Goal: Transaction & Acquisition: Purchase product/service

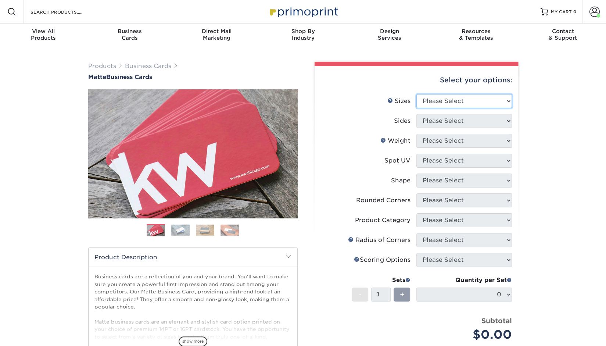
click at [497, 100] on select "Please Select 1.5" x 3.5" - Mini 1.75" x 3.5" - Mini 2" x 2" - Square 2" x 3" -…" at bounding box center [464, 101] width 96 height 14
select select "2.00x3.50"
click at [416, 94] on select "Please Select 1.5" x 3.5" - Mini 1.75" x 3.5" - Mini 2" x 2" - Square 2" x 3" -…" at bounding box center [464, 101] width 96 height 14
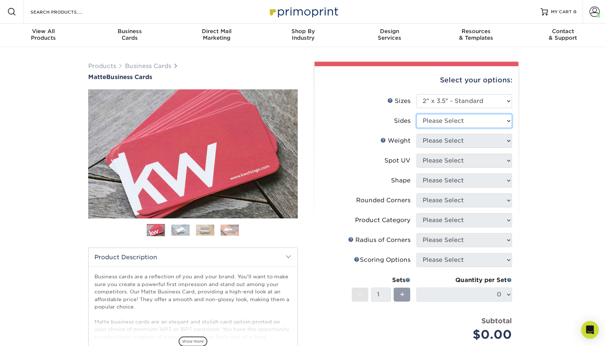
click at [461, 114] on select "Please Select Print Both Sides Print Front Only" at bounding box center [464, 121] width 96 height 14
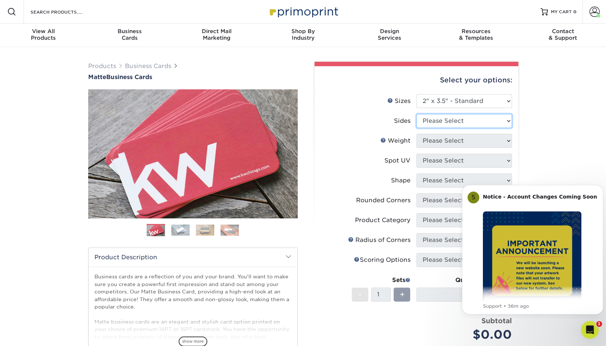
select select "13abbda7-1d64-4f25-8bb2-c179b224825d"
click at [416, 114] on select "Please Select Print Both Sides Print Front Only" at bounding box center [464, 121] width 96 height 14
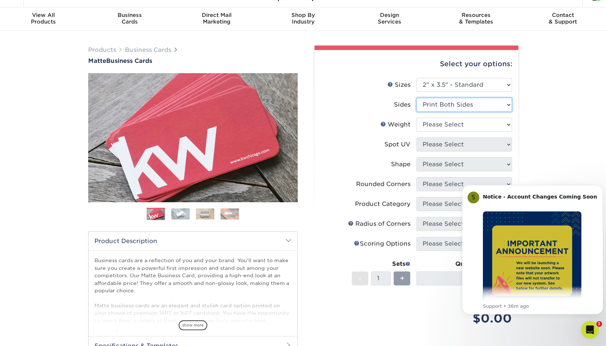
scroll to position [19, 0]
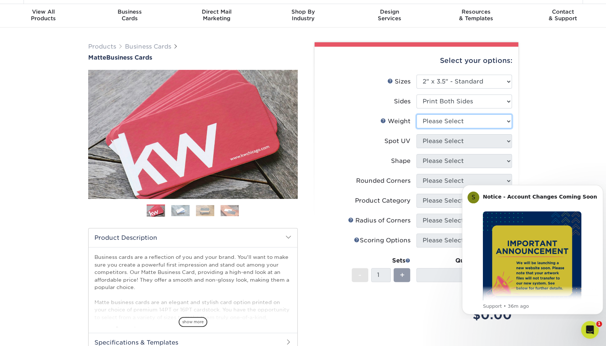
click at [453, 125] on select "Please Select 16PT 14PT" at bounding box center [464, 121] width 96 height 14
select select "16PT"
click at [416, 114] on select "Please Select 16PT 14PT" at bounding box center [464, 121] width 96 height 14
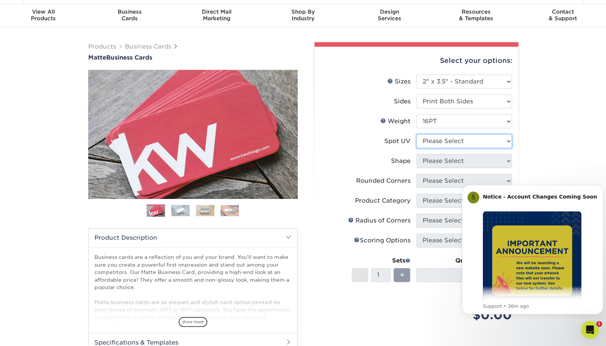
click at [447, 141] on select "Please Select No Spot UV Front and Back (Both Sides) Front Only Back Only" at bounding box center [464, 141] width 96 height 14
select select "3"
click at [416, 134] on select "Please Select No Spot UV Front and Back (Both Sides) Front Only Back Only" at bounding box center [464, 141] width 96 height 14
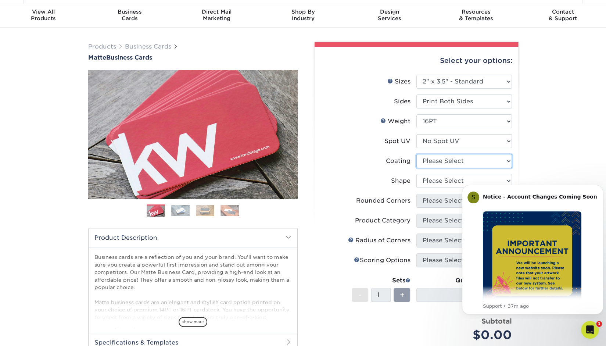
click at [444, 164] on select at bounding box center [464, 161] width 96 height 14
select select "121bb7b5-3b4d-429f-bd8d-bbf80e953313"
click at [416, 154] on select at bounding box center [464, 161] width 96 height 14
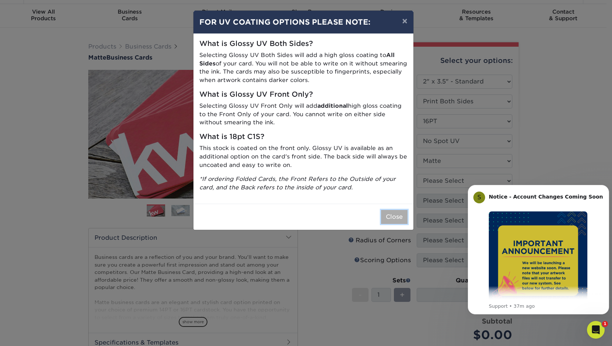
click at [402, 214] on button "Close" at bounding box center [394, 217] width 26 height 14
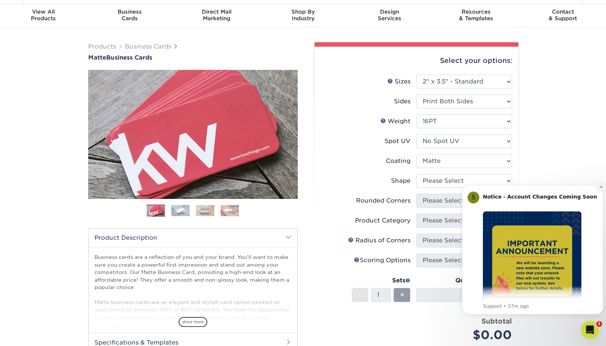
click at [600, 186] on icon "Dismiss notification" at bounding box center [600, 187] width 3 height 3
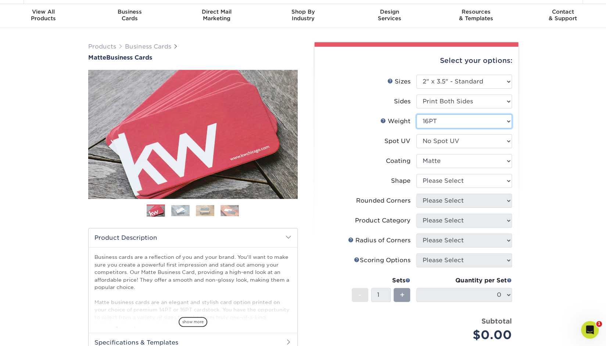
click at [456, 125] on select "Please Select 16PT 14PT" at bounding box center [464, 121] width 96 height 14
click at [454, 141] on select "Please Select No Spot UV Front and Back (Both Sides) Front Only Back Only" at bounding box center [464, 141] width 96 height 14
click at [535, 158] on div "Products Business Cards Matte Business Cards Previous Next 100 $ 9" at bounding box center [303, 240] width 606 height 425
click at [486, 180] on select "Please Select Standard Oval" at bounding box center [464, 181] width 96 height 14
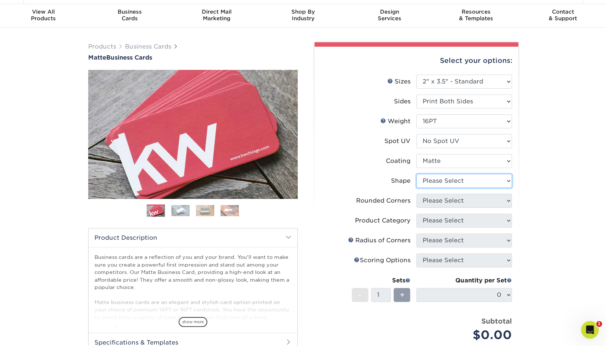
select select "standard"
click at [416, 174] on select "Please Select Standard Oval" at bounding box center [464, 181] width 96 height 14
click at [440, 201] on select "Please Select Yes - Round 2 Corners Yes - Round 4 Corners No" at bounding box center [464, 201] width 96 height 14
select select "7672df9e-0e0a-464d-8e1f-920c575e4da3"
click at [416, 194] on select "Please Select Yes - Round 2 Corners Yes - Round 4 Corners No" at bounding box center [464, 201] width 96 height 14
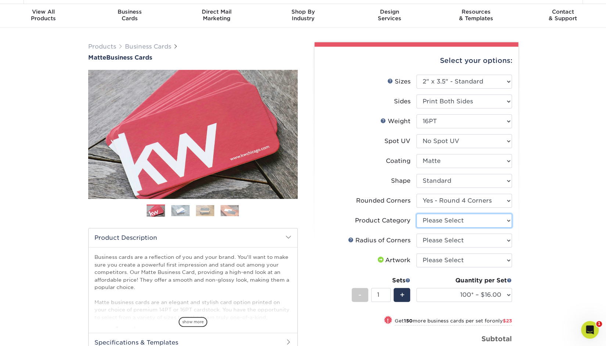
click at [451, 222] on select "Please Select Business Cards" at bounding box center [464, 221] width 96 height 14
select select "3b5148f1-0588-4f88-a218-97bcfdce65c1"
click at [416, 214] on select "Please Select Business Cards" at bounding box center [464, 221] width 96 height 14
click at [454, 239] on select "Please Select Rounded 1/8" Rounded 1/4"" at bounding box center [464, 240] width 96 height 14
select select "589680c7-ee9a-431b-9d12-d7aeb1386a97"
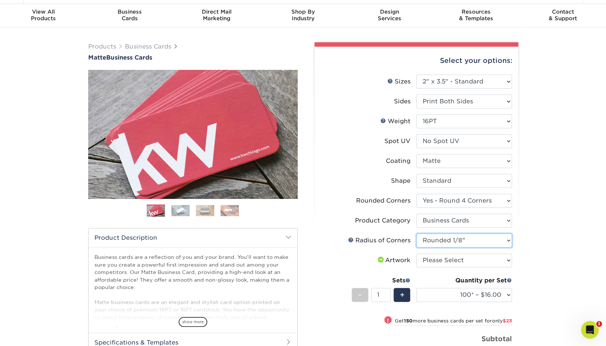
click at [416, 233] on select "Please Select Rounded 1/8" Rounded 1/4"" at bounding box center [464, 240] width 96 height 14
click at [450, 258] on select "Please Select I will upload files I need a design - $100" at bounding box center [464, 260] width 96 height 14
select select "upload"
click at [416, 253] on select "Please Select I will upload files I need a design - $100" at bounding box center [464, 260] width 96 height 14
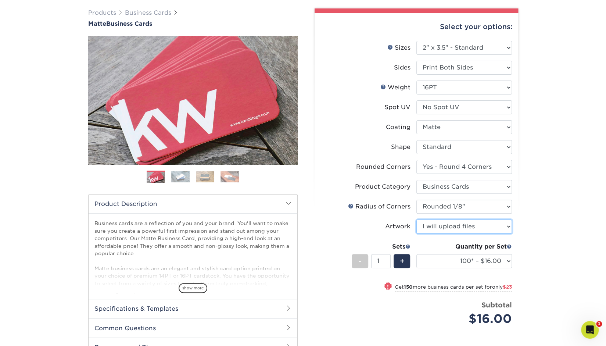
scroll to position [55, 0]
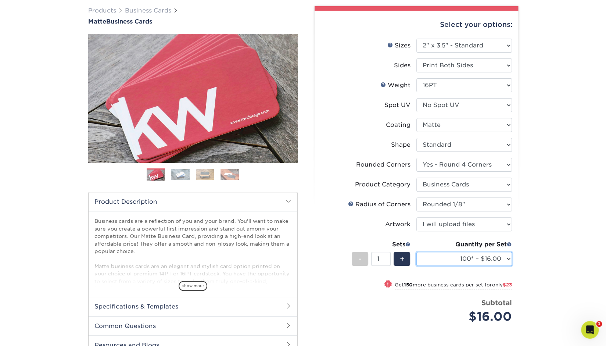
click at [491, 260] on select "100* – $16.00 250* – $39.00 500 – $77.00 1000 – $94.00 2500 – $173.00 5000 – $2…" at bounding box center [464, 259] width 96 height 14
click at [416, 252] on select "100* – $16.00 250* – $39.00 500 – $77.00 1000 – $94.00 2500 – $173.00 5000 – $2…" at bounding box center [464, 259] width 96 height 14
click at [558, 173] on div "Products Business Cards Matte Business Cards Previous Next 100 $ 9" at bounding box center [303, 221] width 606 height 458
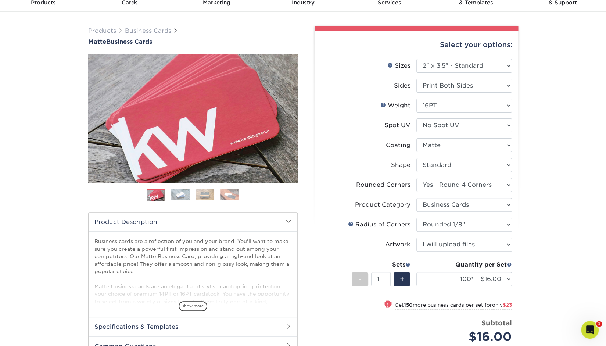
scroll to position [36, 0]
click at [501, 90] on select "Please Select Print Both Sides Print Front Only" at bounding box center [464, 85] width 96 height 14
click at [502, 91] on select "Please Select Print Both Sides Print Front Only" at bounding box center [464, 85] width 96 height 14
click at [498, 126] on select "Please Select No Spot UV Front and Back (Both Sides) Front Only Back Only" at bounding box center [464, 125] width 96 height 14
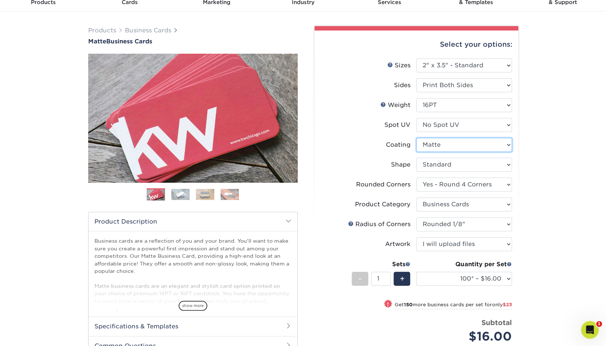
click at [499, 142] on select at bounding box center [464, 145] width 96 height 14
click at [488, 171] on select "Please Select Standard Oval" at bounding box center [464, 165] width 96 height 14
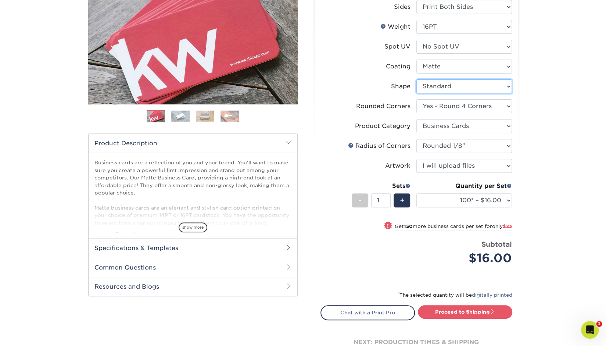
scroll to position [114, 0]
click at [408, 208] on div "+" at bounding box center [400, 201] width 19 height 17
type input "2"
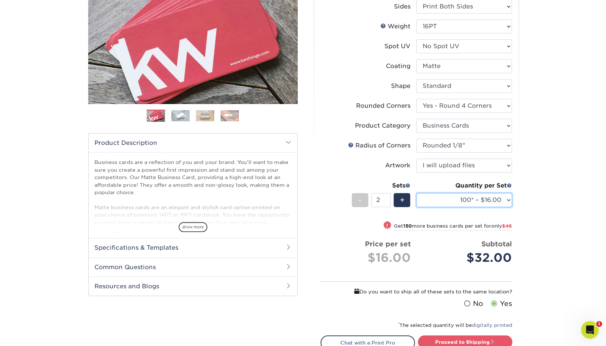
click at [456, 200] on select "100* – $16.00 250* – $39.00 500 – $77.00 1000 – $94.00 2500 – $173.00 5000 – $2…" at bounding box center [464, 200] width 96 height 14
select select "250* – $39.00"
click at [416, 193] on select "100* – $16.00 250* – $39.00 500 – $77.00 1000 – $94.00 2500 – $173.00 5000 – $2…" at bounding box center [464, 200] width 96 height 14
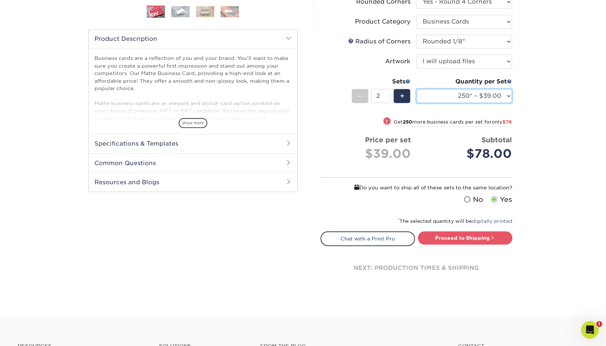
scroll to position [222, 0]
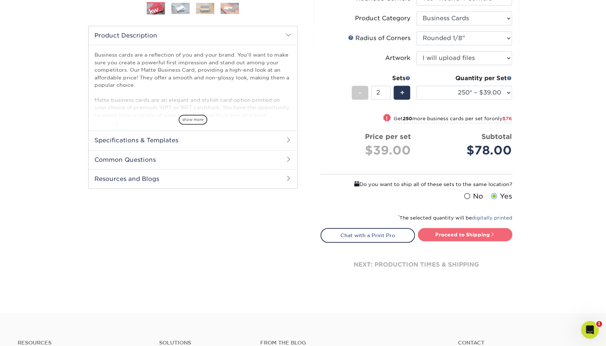
click at [448, 233] on link "Proceed to Shipping" at bounding box center [465, 234] width 94 height 13
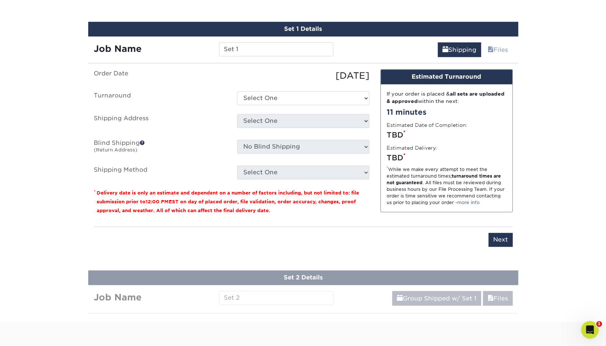
scroll to position [469, 0]
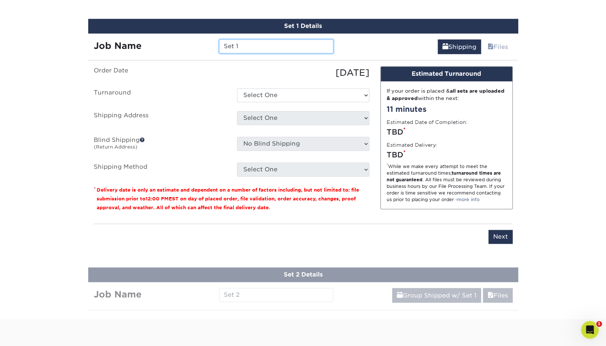
click at [241, 46] on input "Set 1" at bounding box center [276, 46] width 114 height 14
type input "Kim Dallefeld"
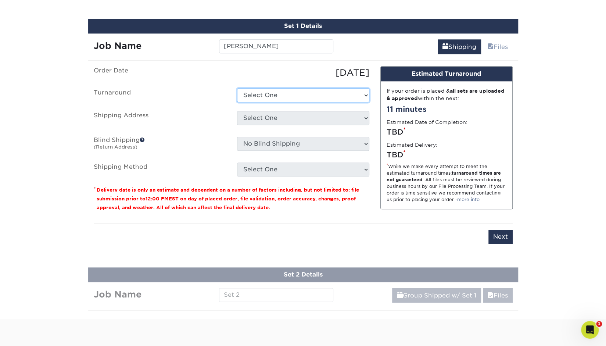
click at [292, 94] on select "Select One 2-4 Business Days 2 Day Next Business Day" at bounding box center [303, 95] width 132 height 14
select select "4fbc2a82-edda-4a59-863f-72b731eb7375"
click at [237, 88] on select "Select One 2-4 Business Days 2 Day Next Business Day" at bounding box center [303, 95] width 132 height 14
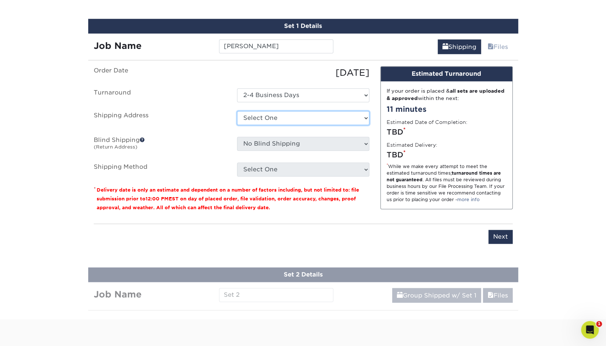
click at [271, 114] on select "Select One Austin Office Austin Office Dallas Office Houston Office REAL AUSTIN…" at bounding box center [303, 118] width 132 height 14
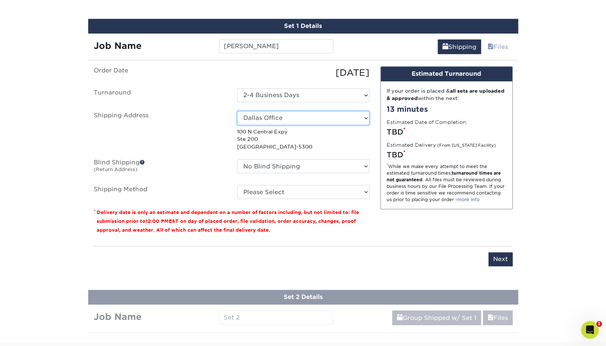
click at [356, 119] on select "Select One Austin Office Austin Office Dallas Office Houston Office REAL AUSTIN…" at bounding box center [303, 118] width 132 height 14
select select "261228"
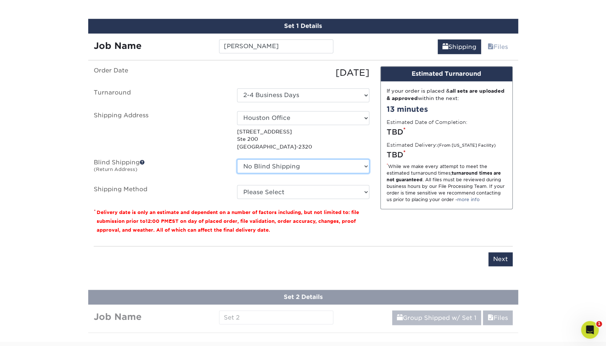
click at [295, 163] on select "No Blind Shipping Austin Office Austin Office Dallas Office Houston Office REAL…" at bounding box center [303, 166] width 132 height 14
select select "261228"
click at [237, 159] on select "No Blind Shipping Austin Office Austin Office Dallas Office Houston Office REAL…" at bounding box center [303, 166] width 132 height 14
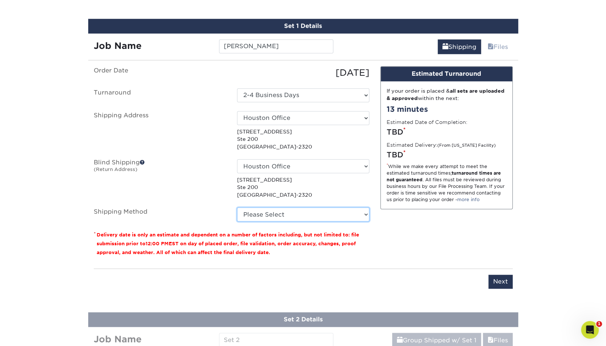
click at [282, 216] on select "Please Select Ground Shipping (+$14.96) 3 Day Shipping Service (+$15.34) 2 Day …" at bounding box center [303, 214] width 132 height 14
select select "03"
click at [237, 207] on select "Please Select Ground Shipping (+$14.96) 3 Day Shipping Service (+$15.34) 2 Day …" at bounding box center [303, 214] width 132 height 14
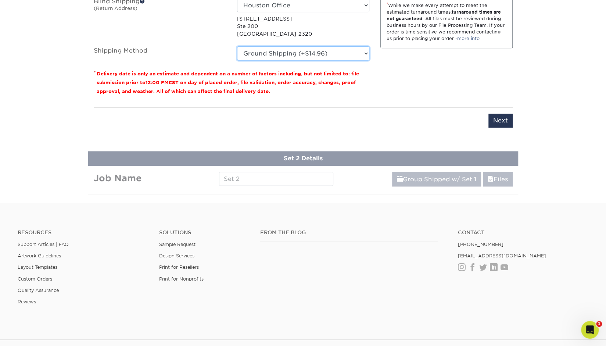
scroll to position [635, 0]
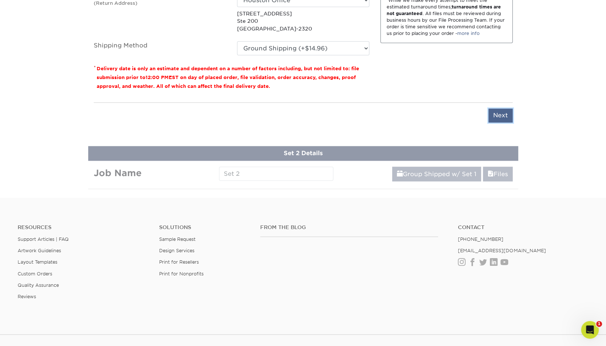
click at [502, 116] on input "Next" at bounding box center [500, 115] width 24 height 14
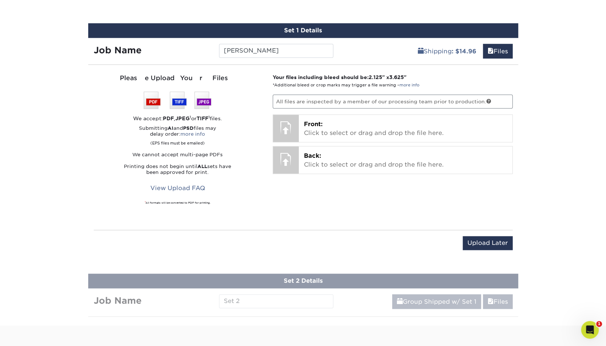
scroll to position [439, 0]
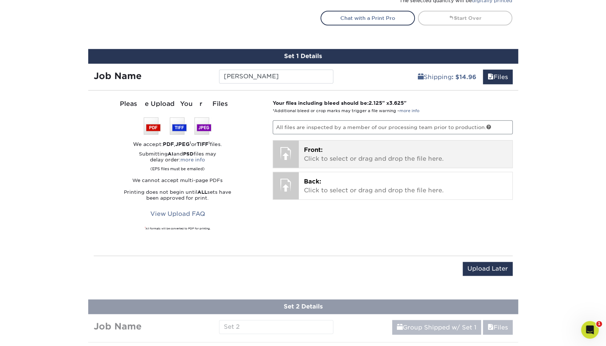
click at [350, 153] on p "Front: Click to select or drag and drop the file here." at bounding box center [405, 155] width 203 height 18
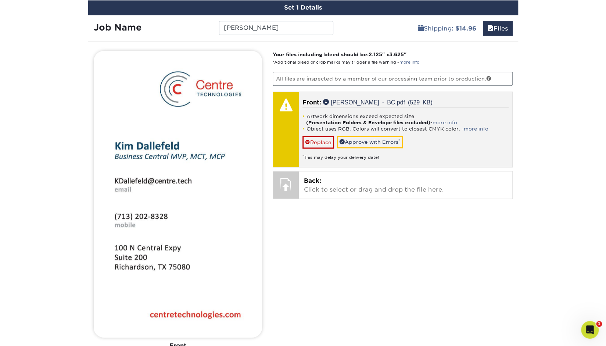
scroll to position [487, 0]
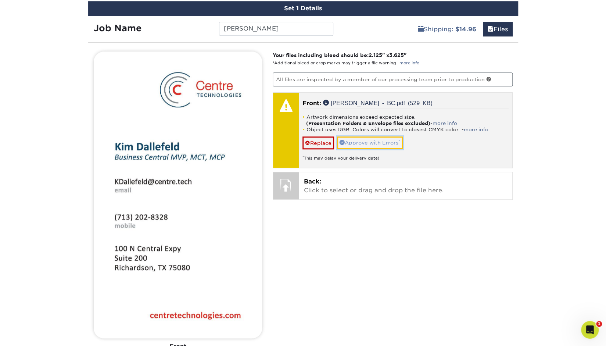
click at [361, 137] on link "Approve with Errors *" at bounding box center [370, 142] width 66 height 12
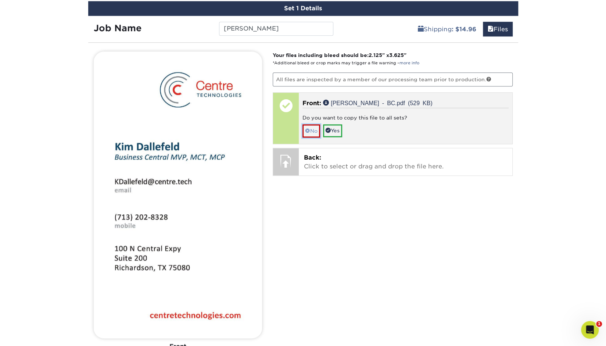
click at [312, 132] on link "No" at bounding box center [311, 130] width 18 height 13
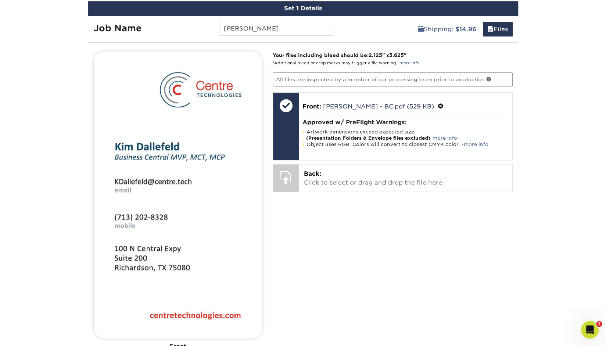
click at [335, 193] on div "Your files including bleed should be: 2.125 " x 3.625 " *Additional bleed or cr…" at bounding box center [392, 236] width 251 height 370
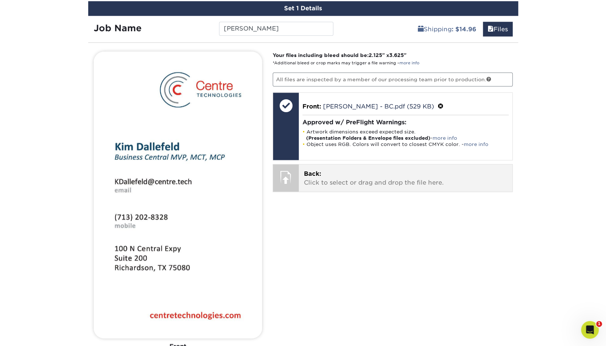
click at [338, 184] on p "Back: Click to select or drag and drop the file here." at bounding box center [405, 178] width 203 height 18
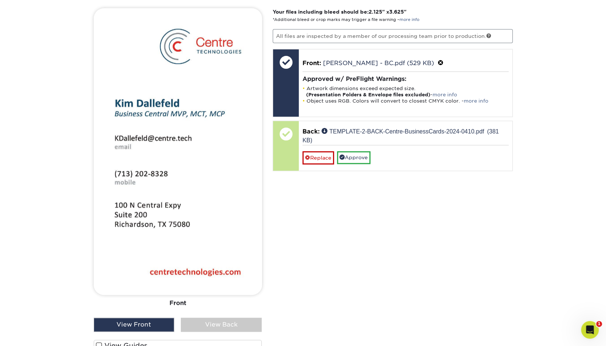
scroll to position [531, 0]
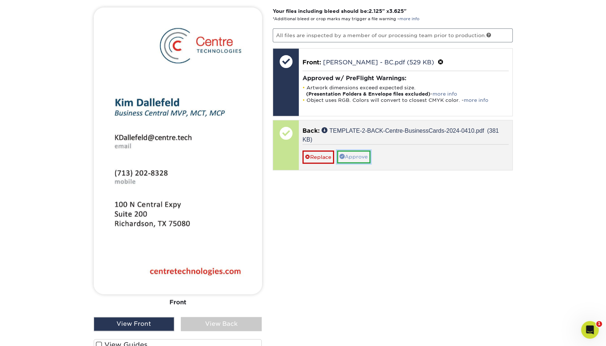
click at [362, 158] on link "Approve" at bounding box center [353, 156] width 33 height 12
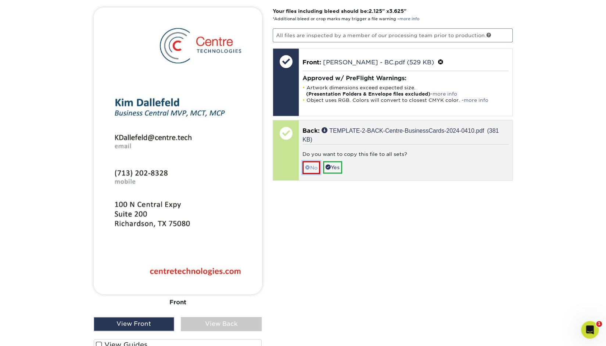
click at [311, 166] on link "No" at bounding box center [311, 167] width 18 height 13
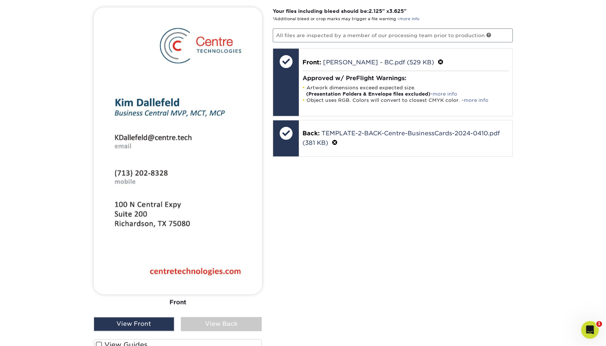
scroll to position [655, 0]
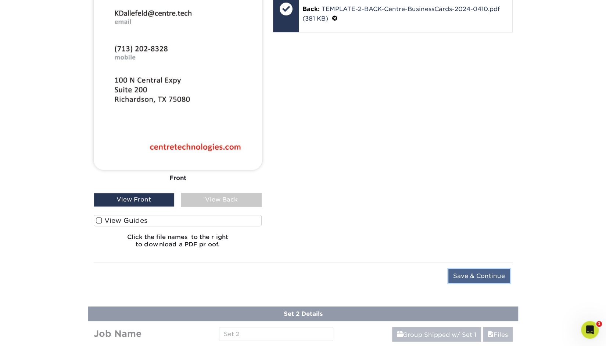
click at [487, 277] on input "Save & Continue" at bounding box center [478, 276] width 61 height 14
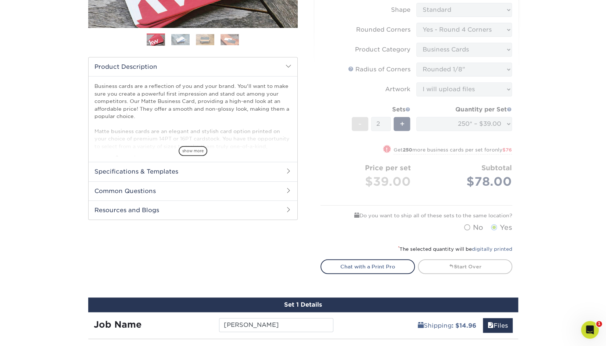
scroll to position [190, 0]
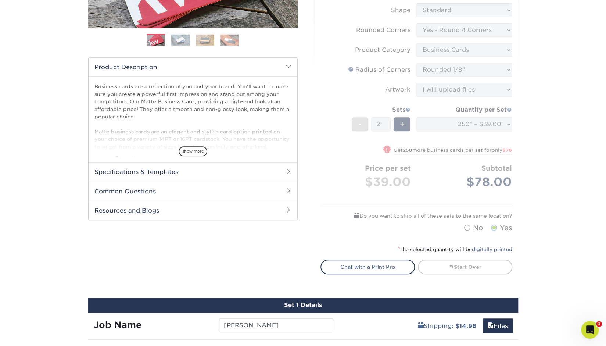
click at [363, 116] on form "Sizes Help Sizes Please Select 1.5" x 3.5" - Mini 1.75" x 3.5" - Mini 2" x 2" -…" at bounding box center [417, 70] width 192 height 332
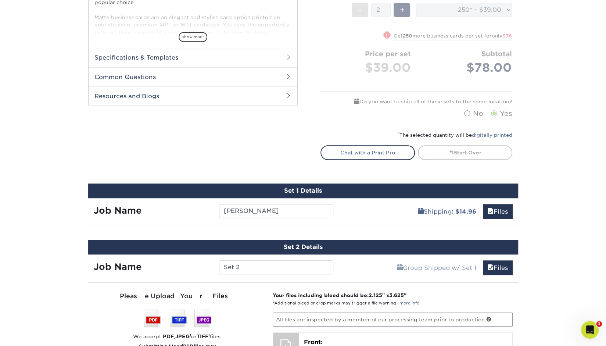
scroll to position [0, 0]
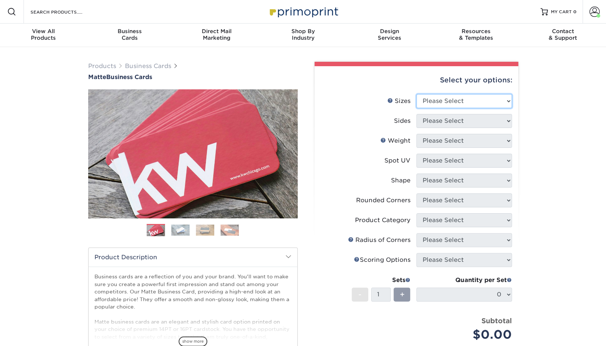
click at [465, 103] on select "Please Select 1.5" x 3.5" - Mini 1.75" x 3.5" - Mini 2" x 2" - Square 2" x 3" -…" at bounding box center [464, 101] width 96 height 14
select select "2.00x3.50"
click at [416, 94] on select "Please Select 1.5" x 3.5" - Mini 1.75" x 3.5" - Mini 2" x 2" - Square 2" x 3" -…" at bounding box center [464, 101] width 96 height 14
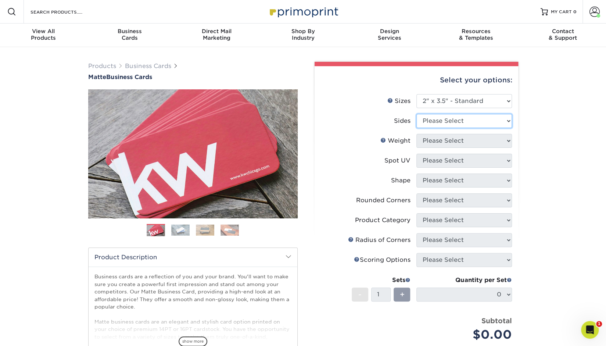
click at [473, 120] on select "Please Select Print Both Sides Print Front Only" at bounding box center [464, 121] width 96 height 14
select select "13abbda7-1d64-4f25-8bb2-c179b224825d"
click at [416, 114] on select "Please Select Print Both Sides Print Front Only" at bounding box center [464, 121] width 96 height 14
click at [459, 146] on select "Please Select 16PT 14PT" at bounding box center [464, 141] width 96 height 14
select select "16PT"
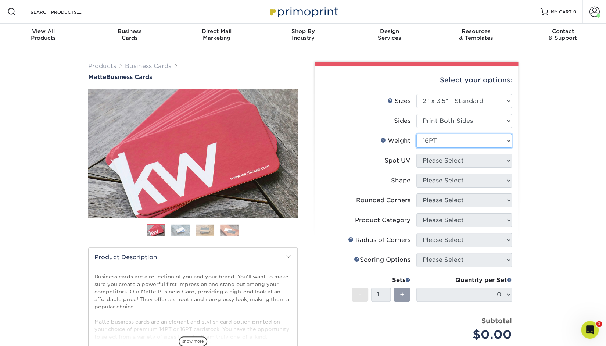
click at [416, 134] on select "Please Select 16PT 14PT" at bounding box center [464, 141] width 96 height 14
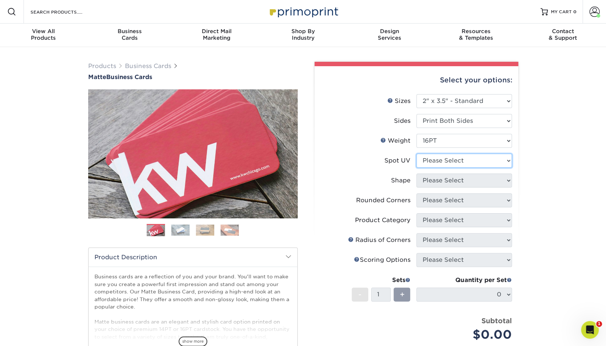
click at [460, 160] on select "Please Select No Spot UV Front and Back (Both Sides) Front Only Back Only" at bounding box center [464, 161] width 96 height 14
select select "3"
click at [416, 154] on select "Please Select No Spot UV Front and Back (Both Sides) Front Only Back Only" at bounding box center [464, 161] width 96 height 14
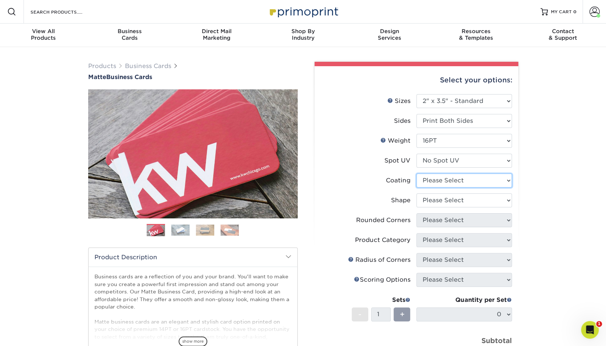
click at [460, 179] on select at bounding box center [464, 180] width 96 height 14
select select "121bb7b5-3b4d-429f-bd8d-bbf80e953313"
click at [416, 173] on select at bounding box center [464, 180] width 96 height 14
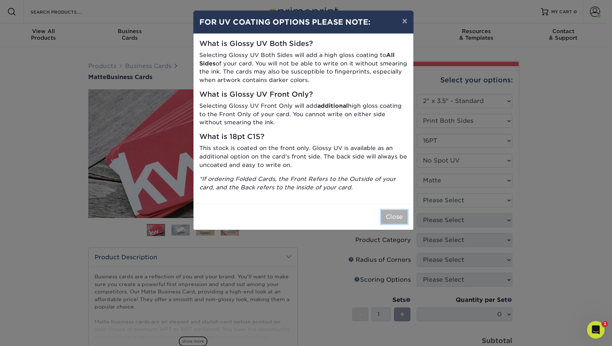
click at [407, 215] on button "Close" at bounding box center [394, 217] width 26 height 14
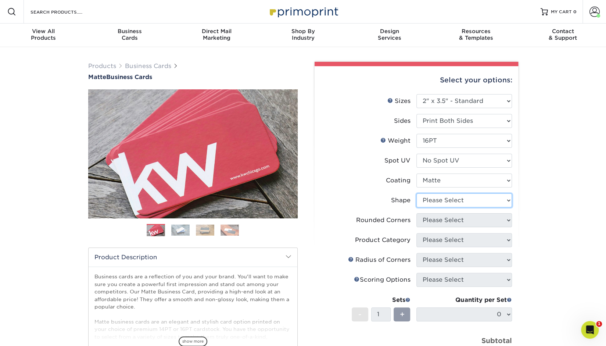
click at [448, 204] on select "Please Select Standard Oval" at bounding box center [464, 200] width 96 height 14
select select "standard"
click at [416, 193] on select "Please Select Standard Oval" at bounding box center [464, 200] width 96 height 14
click at [445, 221] on select "Please Select Yes - Round 2 Corners Yes - Round 4 Corners No" at bounding box center [464, 220] width 96 height 14
select select "7672df9e-0e0a-464d-8e1f-920c575e4da3"
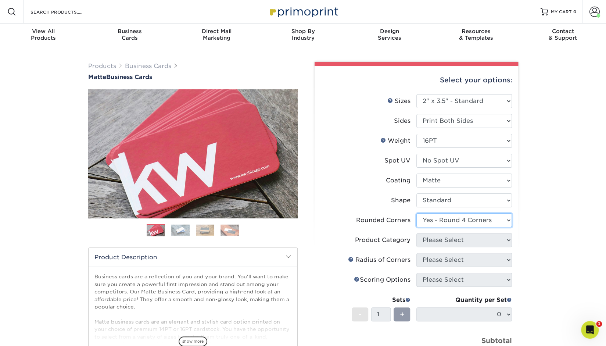
click at [416, 213] on select "Please Select Yes - Round 2 Corners Yes - Round 4 Corners No" at bounding box center [464, 220] width 96 height 14
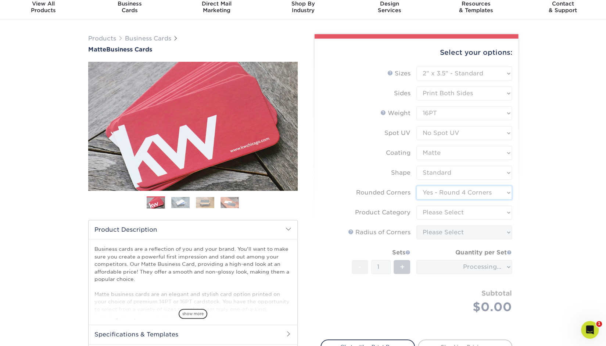
scroll to position [31, 0]
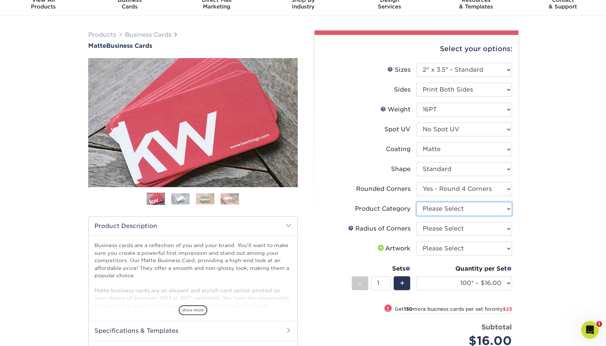
click at [462, 207] on select "Please Select Business Cards" at bounding box center [464, 209] width 96 height 14
select select "3b5148f1-0588-4f88-a218-97bcfdce65c1"
click at [416, 202] on select "Please Select Business Cards" at bounding box center [464, 209] width 96 height 14
click at [435, 232] on select "Please Select Rounded 1/8" Rounded 1/4"" at bounding box center [464, 229] width 96 height 14
select select "589680c7-ee9a-431b-9d12-d7aeb1386a97"
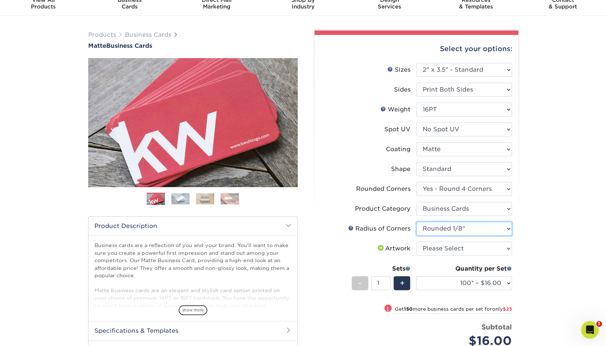
click at [416, 222] on select "Please Select Rounded 1/8" Rounded 1/4"" at bounding box center [464, 229] width 96 height 14
click at [438, 251] on select "Please Select I will upload files I need a design - $100" at bounding box center [464, 248] width 96 height 14
select select "upload"
click at [416, 241] on select "Please Select I will upload files I need a design - $100" at bounding box center [464, 248] width 96 height 14
click at [459, 282] on select "100* – $16.00 250* – $39.00 500 – $77.00 1000 – $94.00 2500 – $173.00 5000 – $2…" at bounding box center [464, 283] width 96 height 14
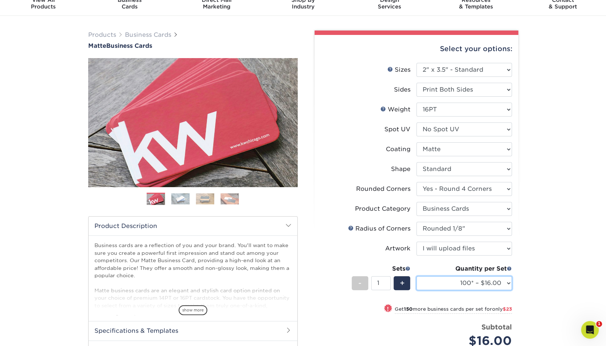
select select "250* – $39.00"
click at [416, 276] on select "100* – $16.00 250* – $39.00 500 – $77.00 1000 – $94.00 2500 – $173.00 5000 – $2…" at bounding box center [464, 283] width 96 height 14
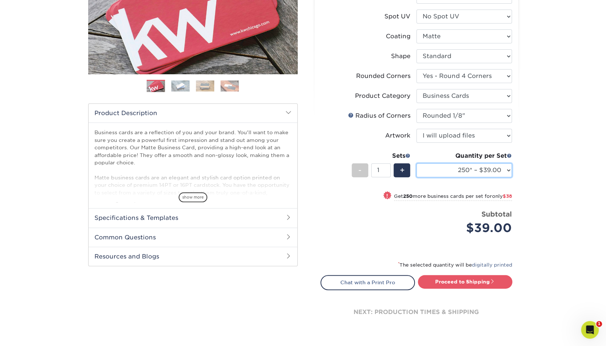
scroll to position [146, 0]
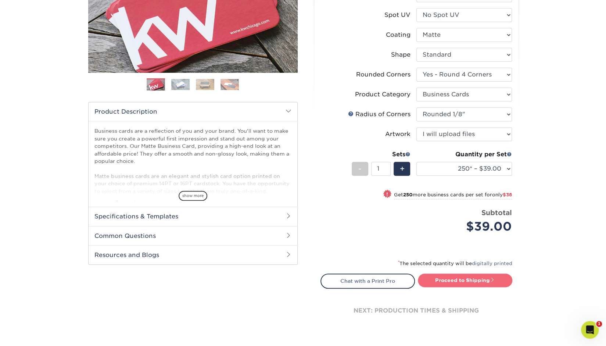
click at [467, 279] on link "Proceed to Shipping" at bounding box center [465, 279] width 94 height 13
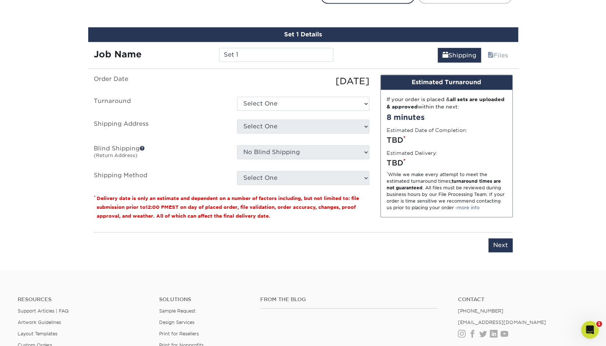
scroll to position [439, 0]
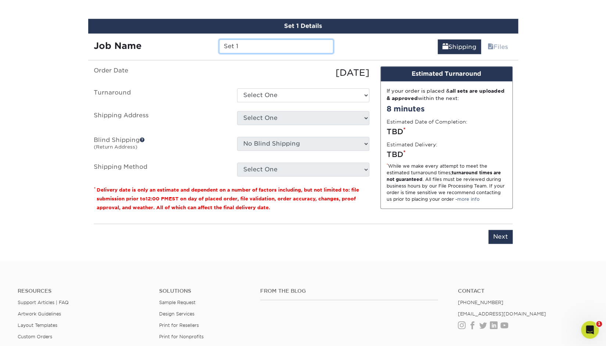
click at [300, 43] on input "Set 1" at bounding box center [276, 46] width 114 height 14
type input "Kim Dallefeld"
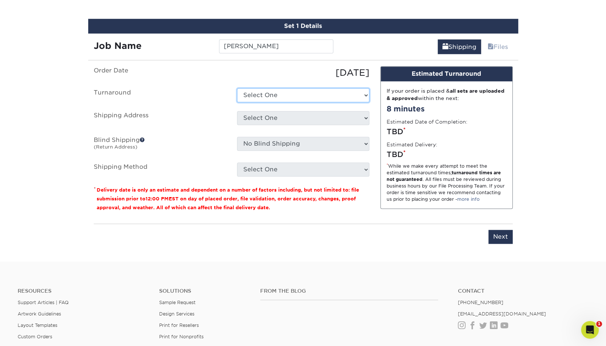
click at [299, 94] on select "Select One 2-4 Business Days 2 Day Next Business Day" at bounding box center [303, 95] width 132 height 14
select select "4fbc2a82-edda-4a59-863f-72b731eb7375"
click at [237, 88] on select "Select One 2-4 Business Days 2 Day Next Business Day" at bounding box center [303, 95] width 132 height 14
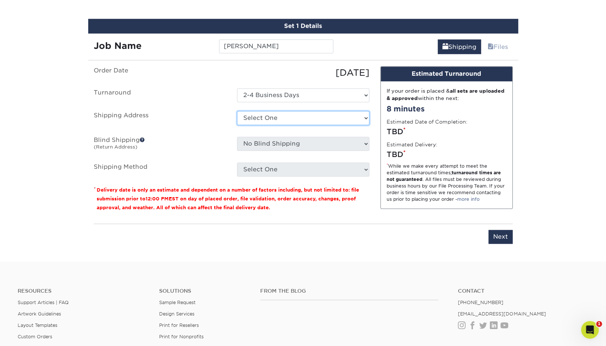
click at [276, 118] on select "Select One Austin Office Austin Office Dallas Office Houston Office REAL AUSTIN…" at bounding box center [303, 118] width 132 height 14
select select "261228"
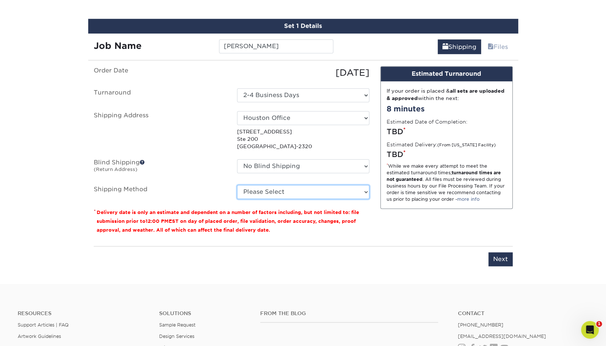
click at [277, 186] on select "Please Select Ground Shipping (+$7.84) 3 Day Shipping Service (+$15.33) 2 Day A…" at bounding box center [303, 192] width 132 height 14
select select "12"
click at [237, 185] on select "Please Select Ground Shipping (+$7.84) 3 Day Shipping Service (+$15.33) 2 Day A…" at bounding box center [303, 192] width 132 height 14
click at [283, 185] on select "Please Select Ground Shipping (+$7.84) 3 Day Shipping Service (+$15.33) 2 Day A…" at bounding box center [303, 192] width 132 height 14
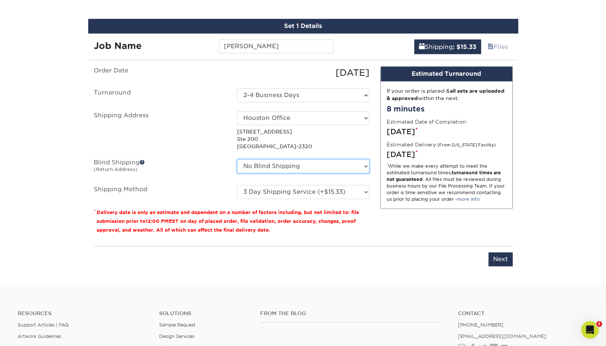
click at [284, 165] on select "No Blind Shipping Austin Office Austin Office Dallas Office Houston Office REAL…" at bounding box center [303, 166] width 132 height 14
select select "261228"
click at [237, 159] on select "No Blind Shipping Austin Office Austin Office Dallas Office Houston Office REAL…" at bounding box center [303, 166] width 132 height 14
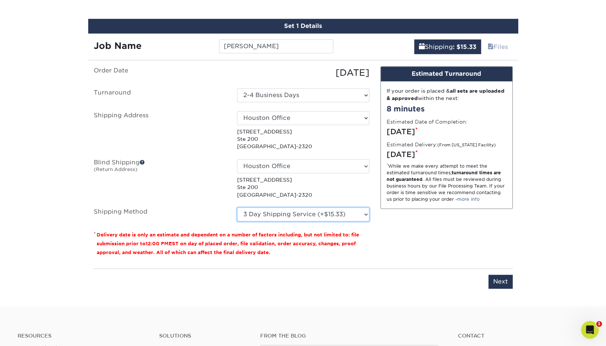
click at [293, 217] on select "Please Select Ground Shipping (+$7.84) 3 Day Shipping Service (+$15.33) 2 Day A…" at bounding box center [303, 214] width 132 height 14
click at [332, 198] on ul "Order Date 09/11/2025 Turnaround Select One 2-4 Business Days 2 Day Next Busine…" at bounding box center [232, 143] width 276 height 155
click at [491, 278] on input "Next" at bounding box center [500, 282] width 24 height 14
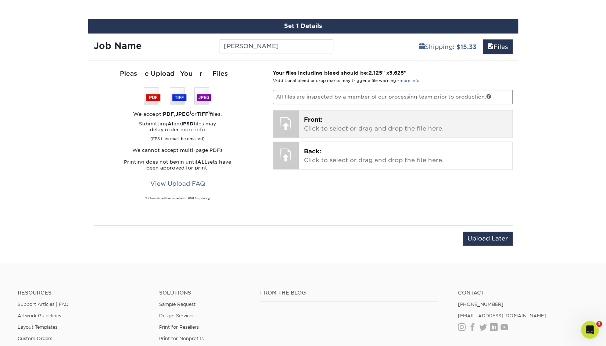
click at [389, 115] on p "Front: Click to select or drag and drop the file here." at bounding box center [405, 124] width 203 height 18
click at [118, 33] on div "Job Name Kim Dallefeld" at bounding box center [213, 43] width 251 height 21
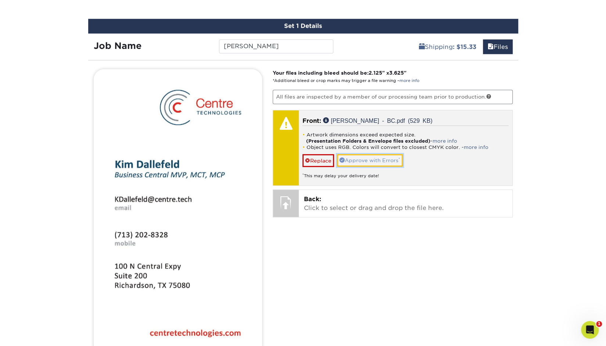
click at [364, 159] on link "Approve with Errors *" at bounding box center [370, 160] width 66 height 12
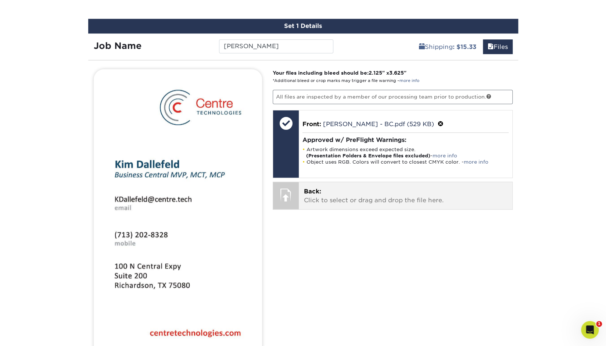
click at [335, 197] on p "Back: Click to select or drag and drop the file here." at bounding box center [405, 196] width 203 height 18
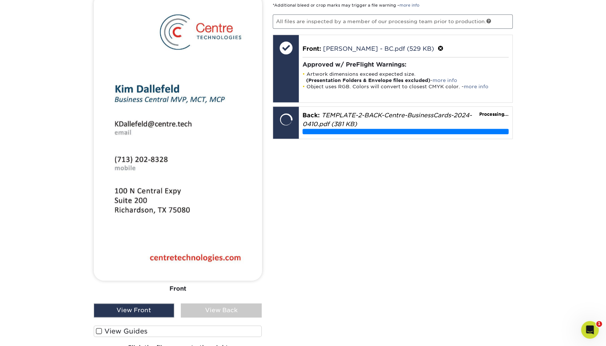
scroll to position [515, 0]
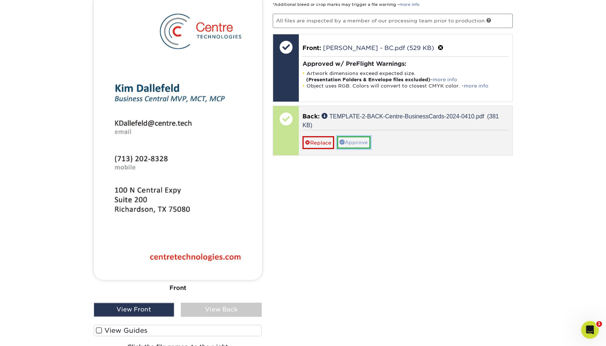
click at [358, 137] on link "Approve" at bounding box center [353, 142] width 33 height 12
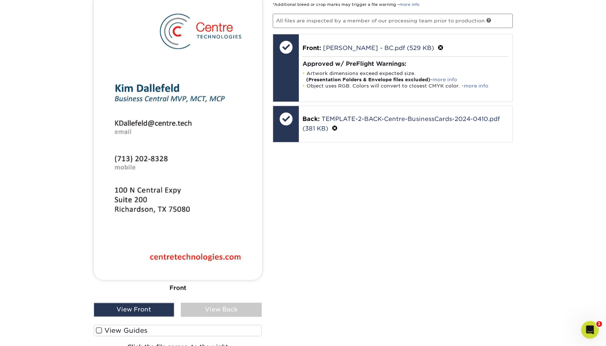
scroll to position [648, 0]
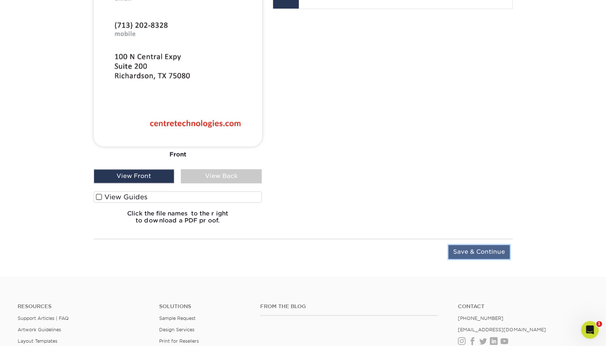
click at [497, 245] on input "Save & Continue" at bounding box center [478, 252] width 61 height 14
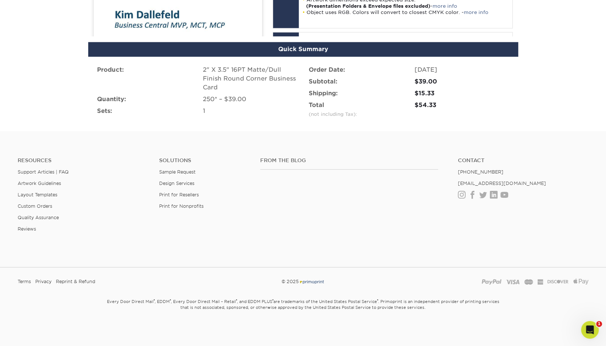
scroll to position [502, 0]
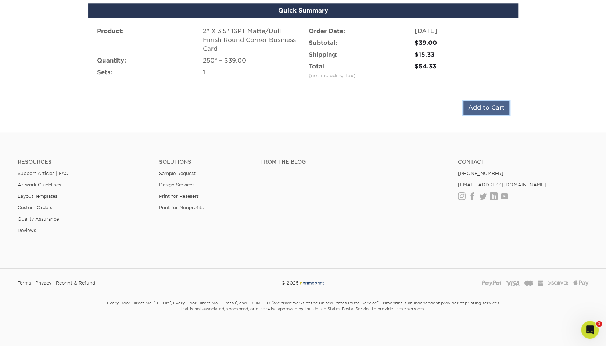
click at [476, 112] on input "Add to Cart" at bounding box center [486, 108] width 46 height 14
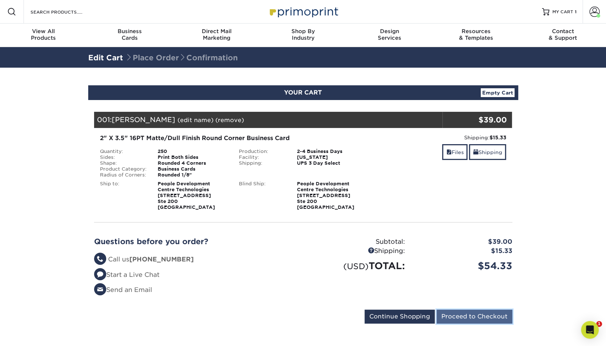
click at [471, 314] on input "Proceed to Checkout" at bounding box center [475, 316] width 76 height 14
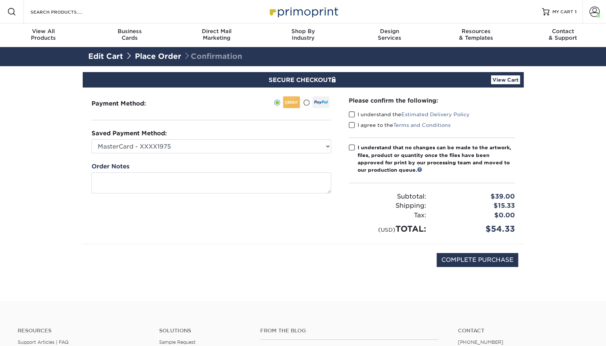
click at [347, 112] on div "Please confirm the following: I understand the Estimated Delivery Policy I agre…" at bounding box center [432, 165] width 184 height 156
click at [353, 115] on span at bounding box center [352, 114] width 6 height 7
click at [0, 0] on input "I understand the Estimated Delivery Policy" at bounding box center [0, 0] width 0 height 0
click at [353, 120] on div "I understand the Estimated Delivery Policy" at bounding box center [432, 116] width 166 height 10
click at [353, 131] on div "Please confirm the following: I understand the Estimated Delivery Policy I agre…" at bounding box center [432, 165] width 166 height 139
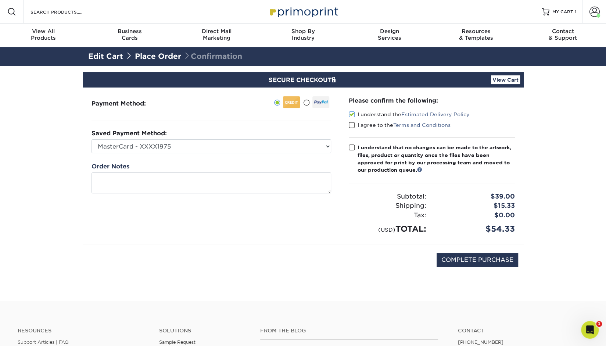
click at [353, 126] on span at bounding box center [352, 125] width 6 height 7
click at [0, 0] on input "I agree to the Terms and Conditions" at bounding box center [0, 0] width 0 height 0
click at [353, 146] on span at bounding box center [352, 147] width 6 height 7
click at [0, 0] on input "I understand that no changes can be made to the artwork, files, product or quan…" at bounding box center [0, 0] width 0 height 0
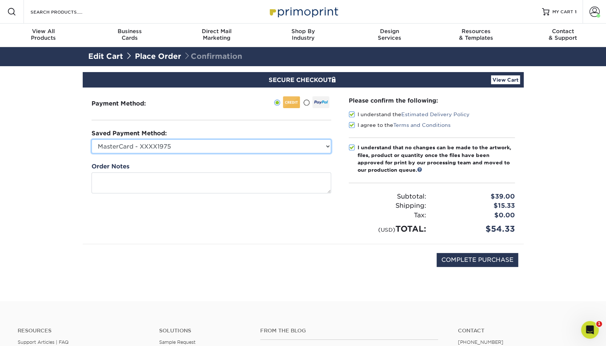
click at [263, 146] on select "MasterCard - XXXX1975 MasterCard - XXXX8482 MasterCard - XXXX8482 Visa - XXXX04…" at bounding box center [212, 146] width 240 height 14
select select "71560"
click at [92, 139] on select "MasterCard - XXXX1975 MasterCard - XXXX8482 MasterCard - XXXX8482 Visa - XXXX04…" at bounding box center [212, 146] width 240 height 14
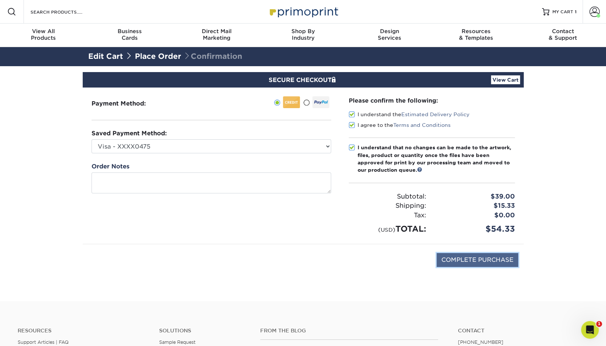
click at [454, 256] on input "COMPLETE PURCHASE" at bounding box center [478, 260] width 82 height 14
type input "PROCESSING, PLEASE WAIT..."
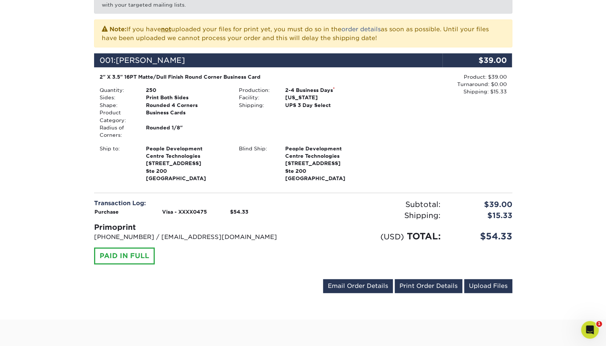
scroll to position [151, 0]
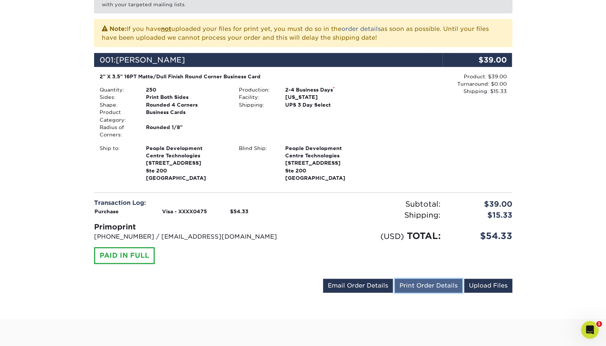
click at [461, 289] on link "Print Order Details" at bounding box center [429, 286] width 68 height 14
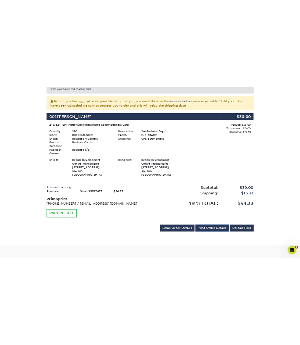
scroll to position [162, 0]
